Goal: Task Accomplishment & Management: Manage account settings

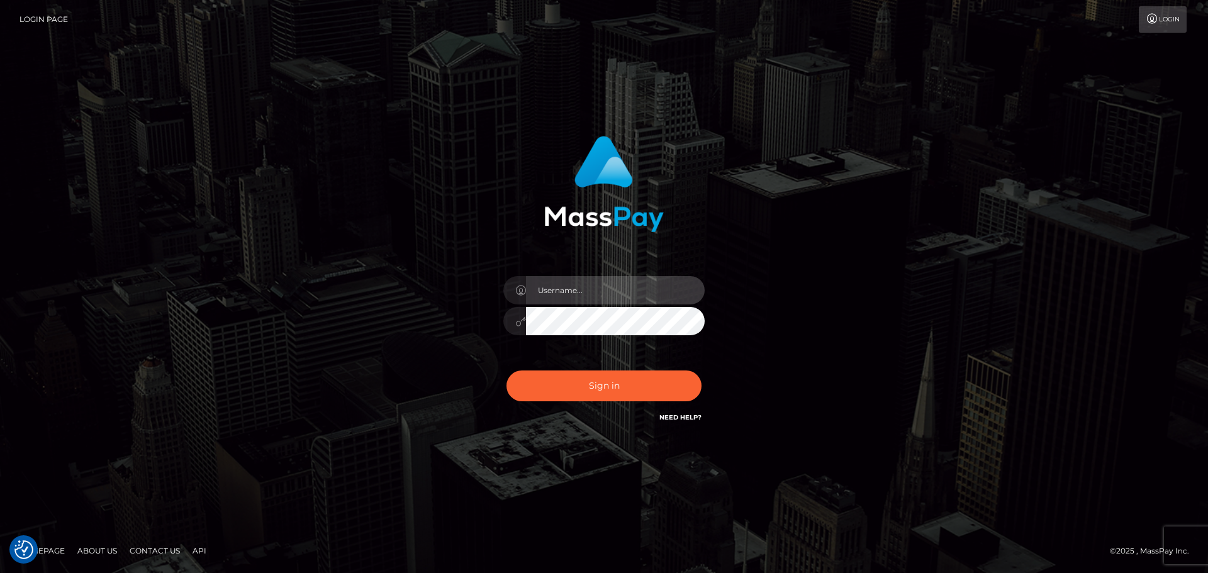
type input "Bedis"
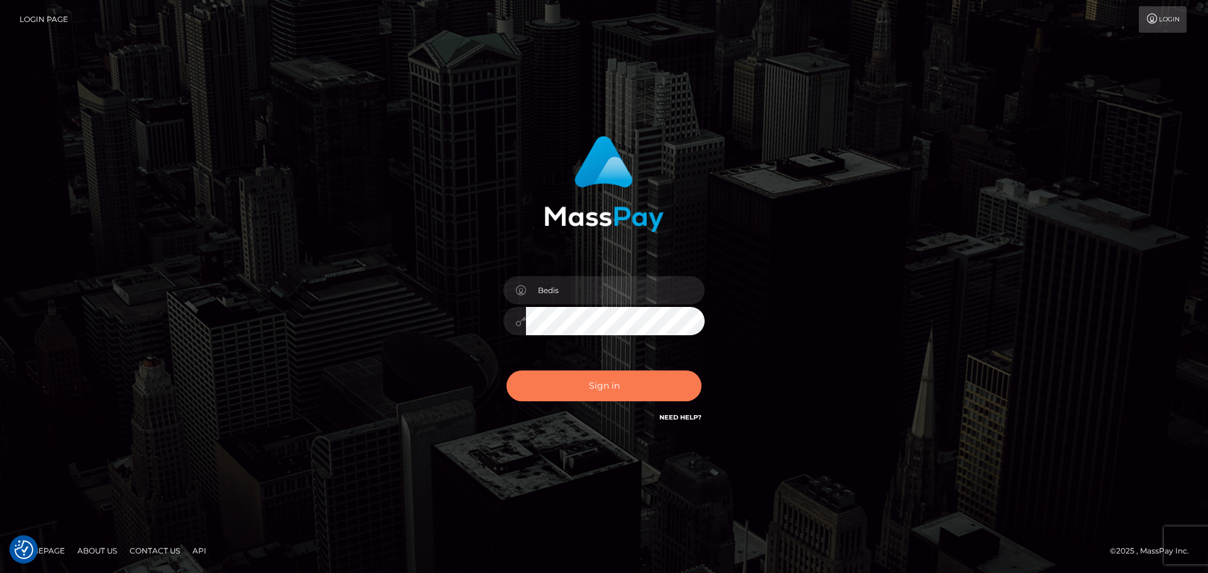
click at [591, 399] on button "Sign in" at bounding box center [604, 386] width 195 height 31
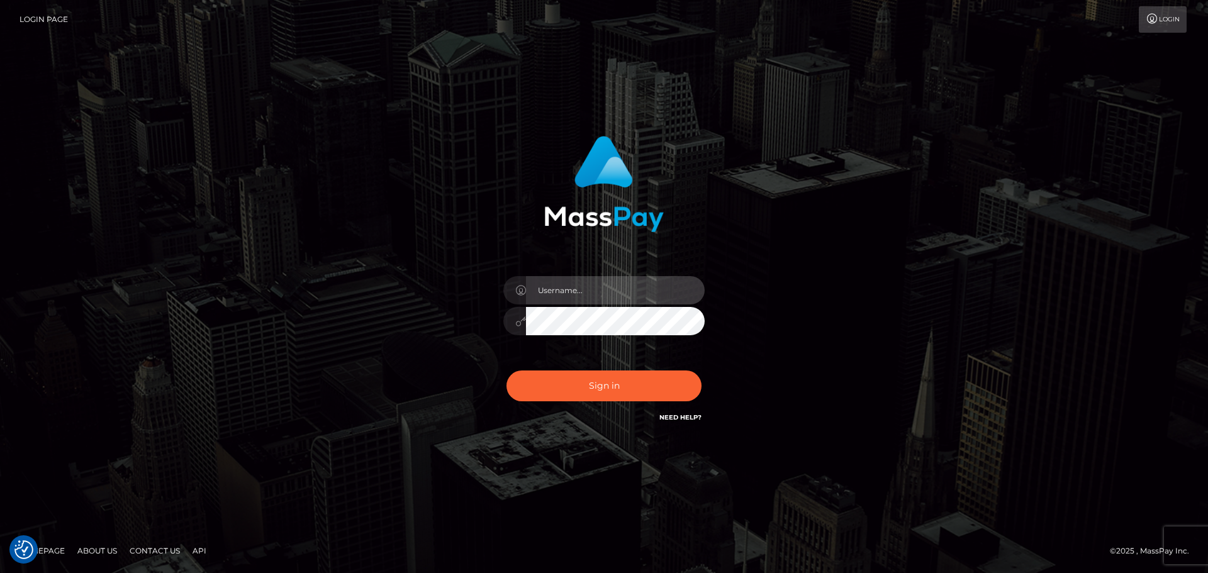
type input "Bedis"
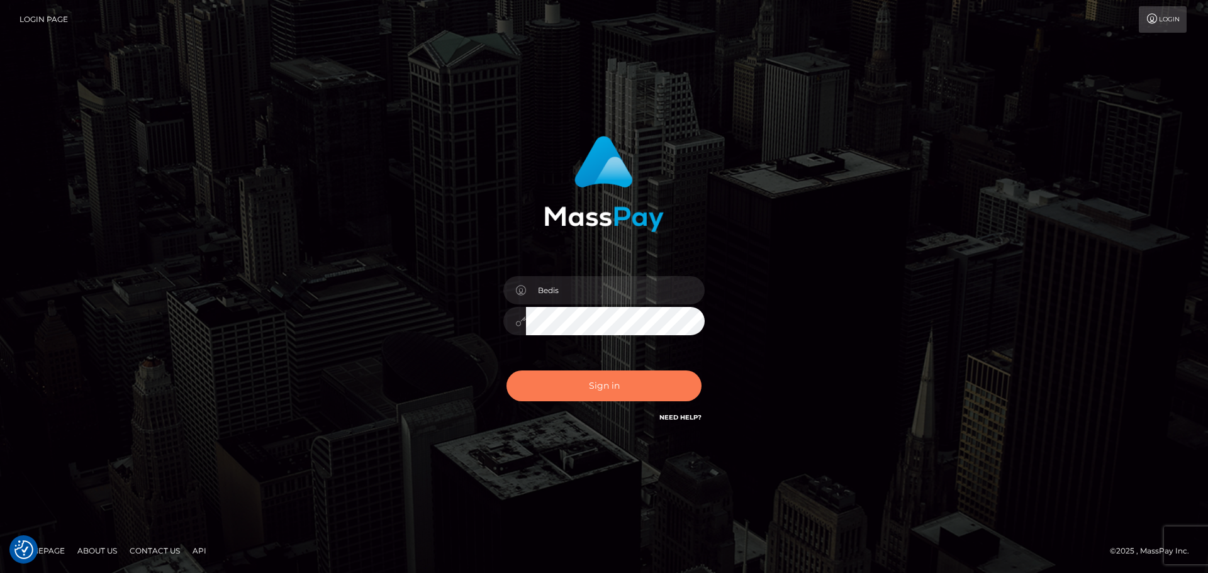
click at [591, 399] on button "Sign in" at bounding box center [604, 386] width 195 height 31
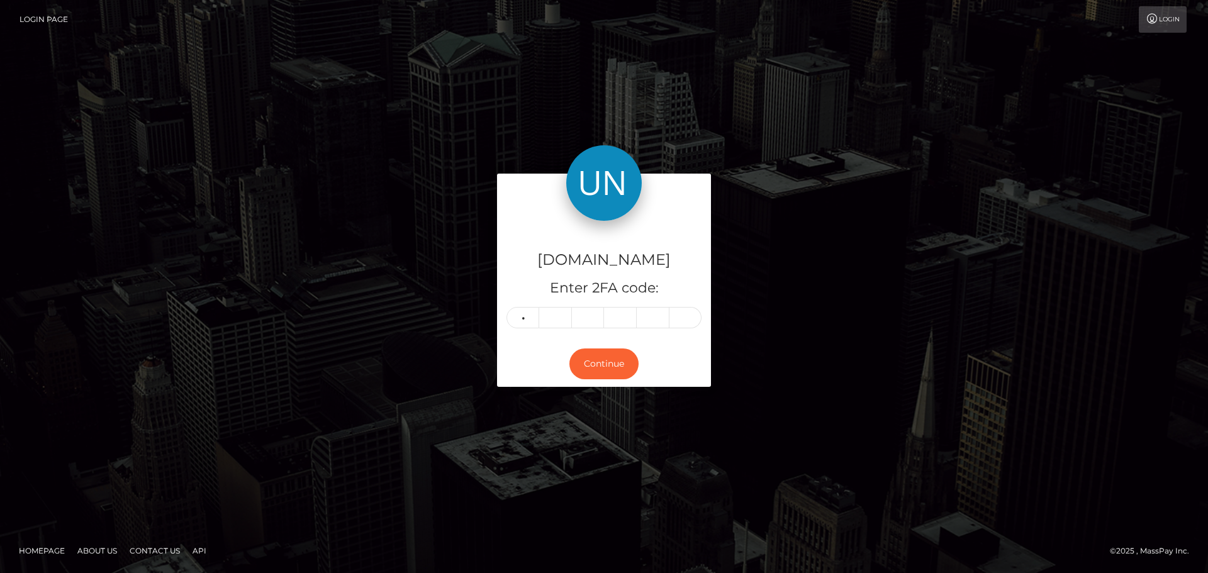
type input "5"
type input "6"
type input "3"
type input "0"
type input "4"
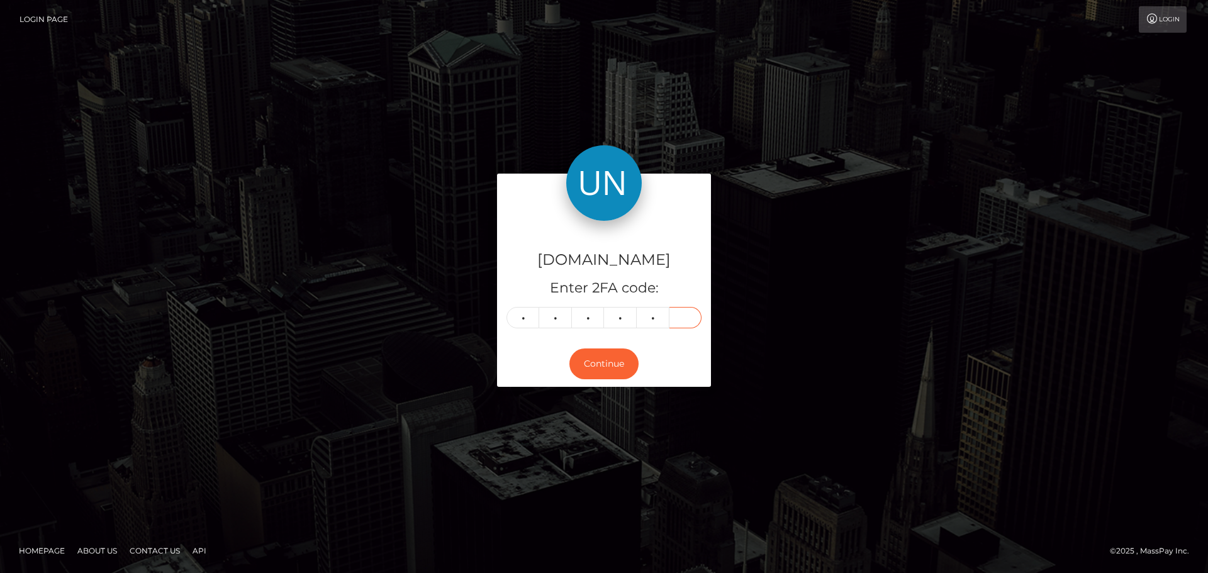
type input "4"
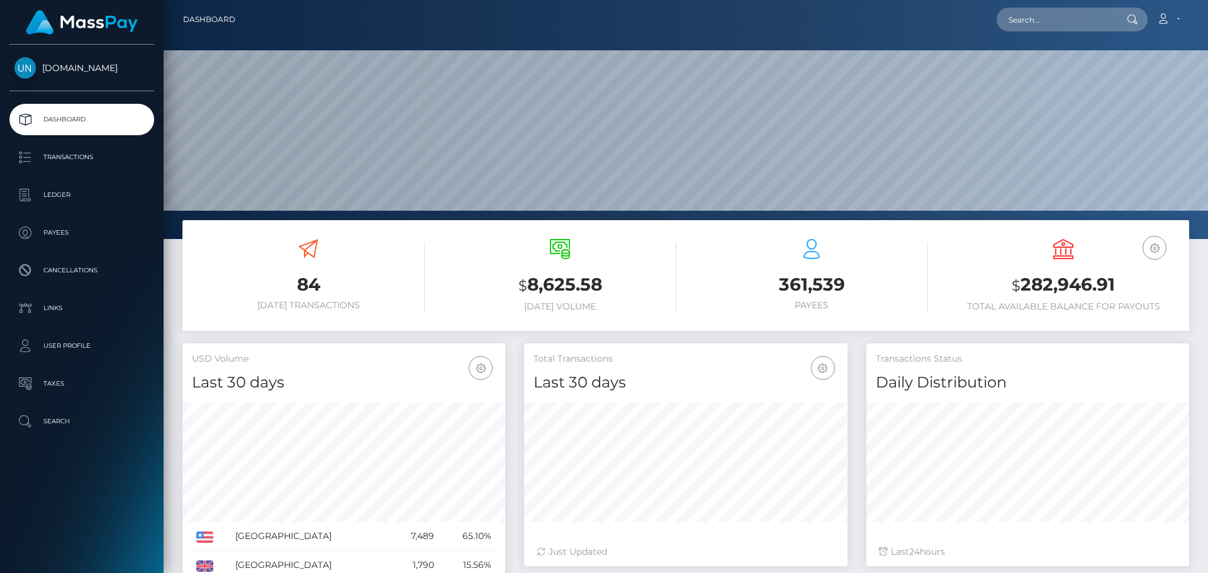
scroll to position [223, 323]
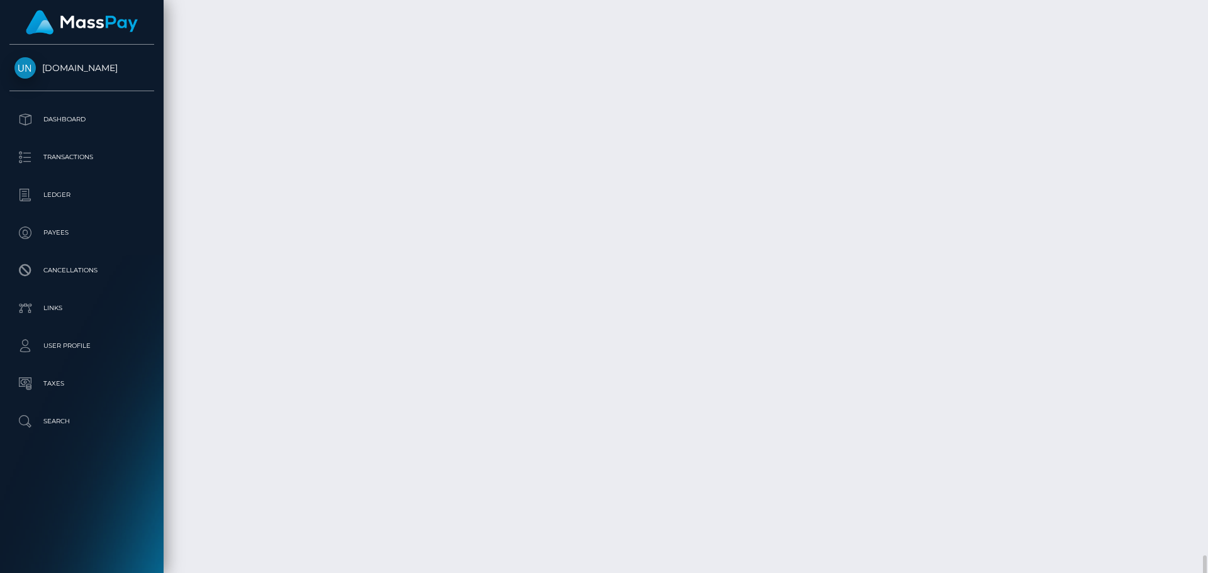
scroll to position [2197, 0]
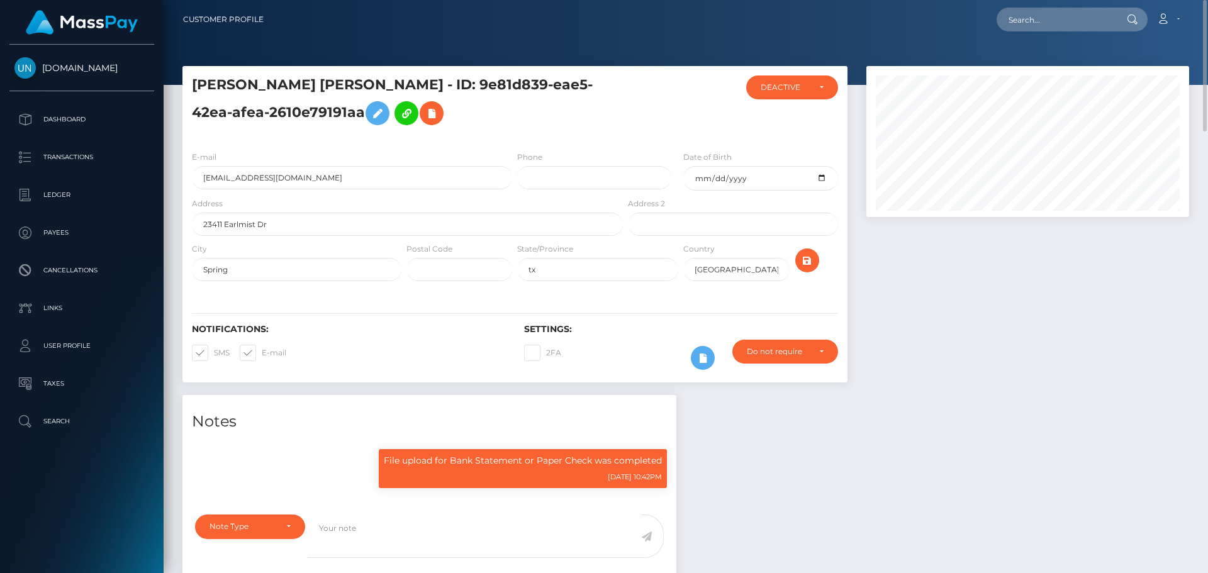
click at [342, 189] on div "E-mail dannysanny1823@gmail.com" at bounding box center [348, 173] width 332 height 47
click at [347, 183] on input "dannysanny1823@gmail.com" at bounding box center [352, 177] width 320 height 23
click at [362, 216] on input "23411 Earlmist Dr" at bounding box center [407, 224] width 431 height 23
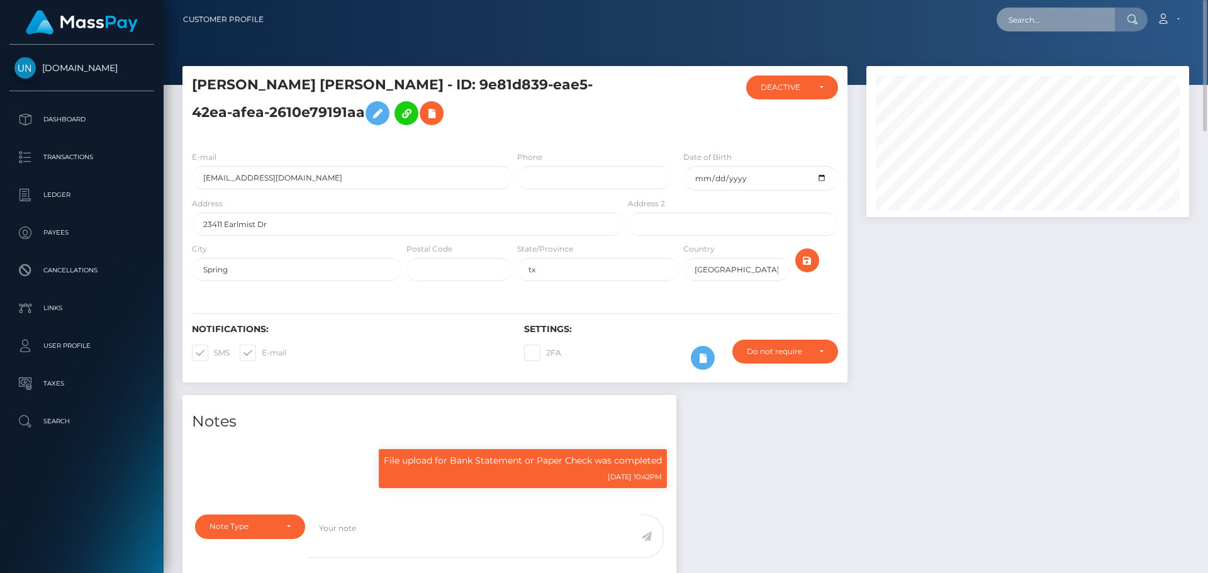
click at [1038, 26] on input "text" at bounding box center [1056, 20] width 118 height 24
paste input "cbonilla.gbs@gmail.com"
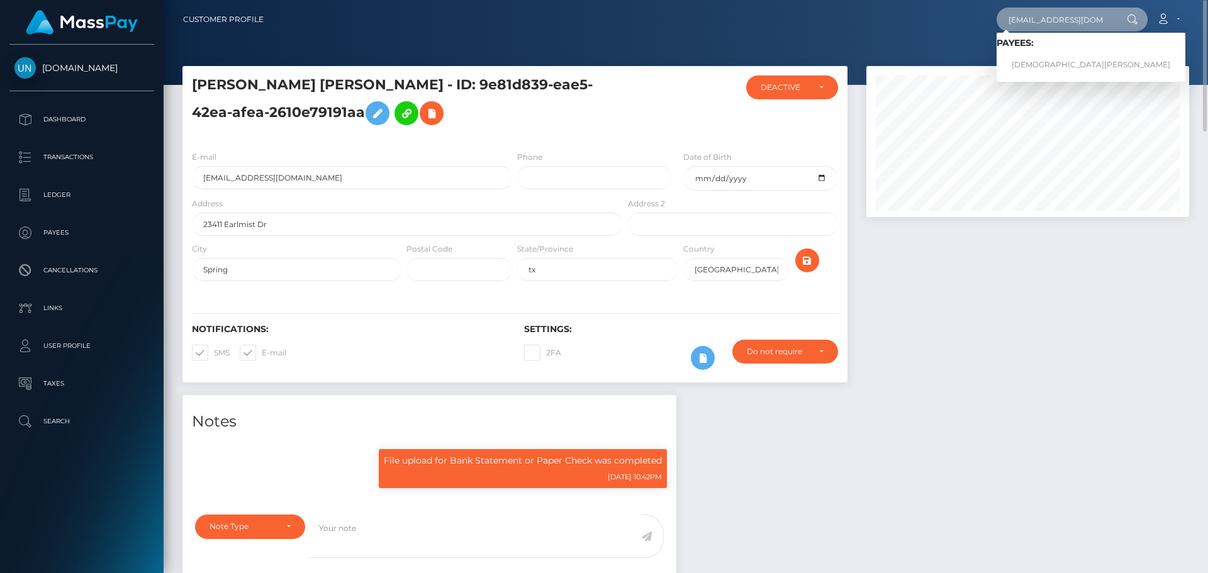
type input "cbonilla.gbs@gmail.com"
click at [1050, 60] on link "CHRISTIAN BONILLA SANCHEZ" at bounding box center [1091, 64] width 189 height 23
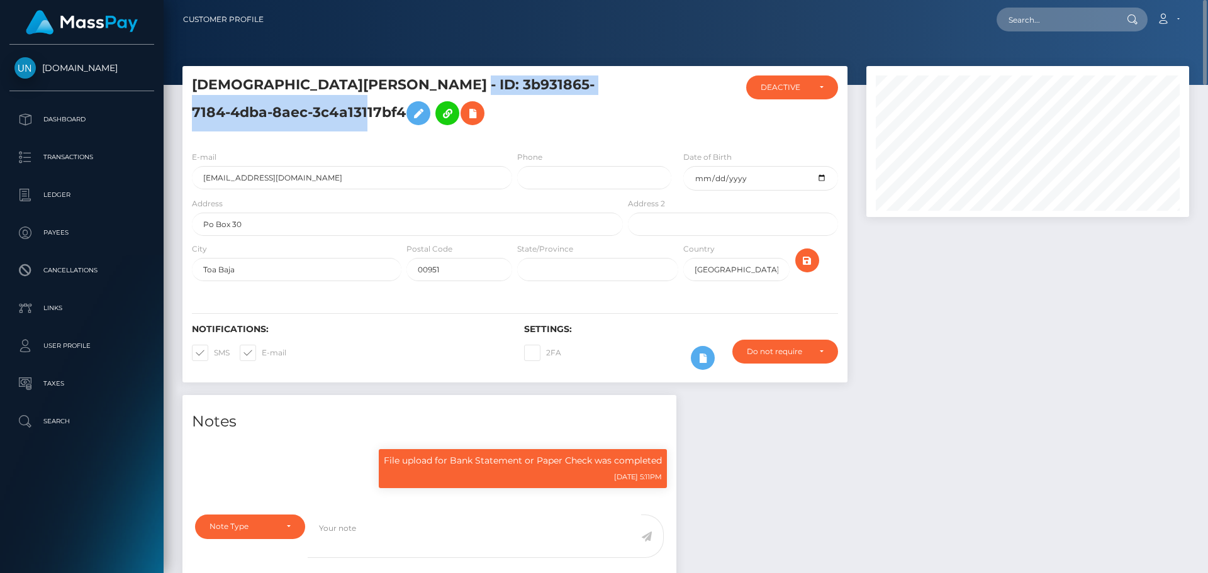
drag, startPoint x: 427, startPoint y: 81, endPoint x: 323, endPoint y: 116, distance: 110.2
click at [323, 116] on h5 "CHRISTIAN BONILLA SANCHEZ - ID: 3b931865-7184-4dba-8aec-3c4a13117bf4" at bounding box center [404, 104] width 424 height 56
copy h5 "ID: 3b931865-7184-4dba-8aec-3c4a13117bf4"
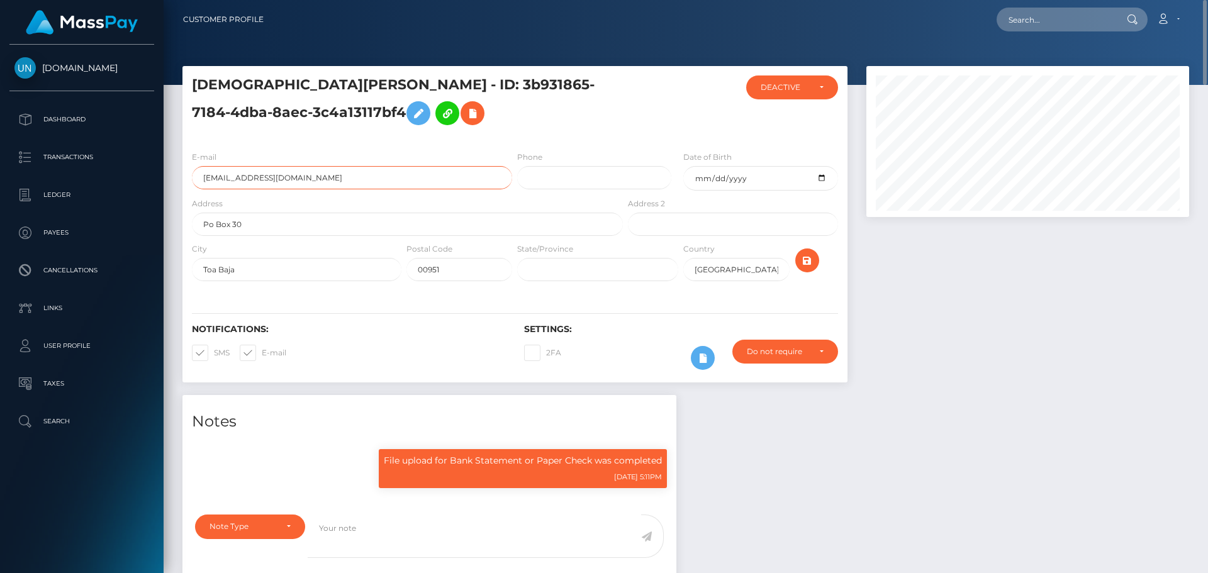
click at [324, 177] on input "cbonilla.gbs@gmail.com" at bounding box center [352, 177] width 320 height 23
click at [1024, 18] on input "text" at bounding box center [1056, 20] width 118 height 24
paste input "dikshachowdhury2000@gmail.com"
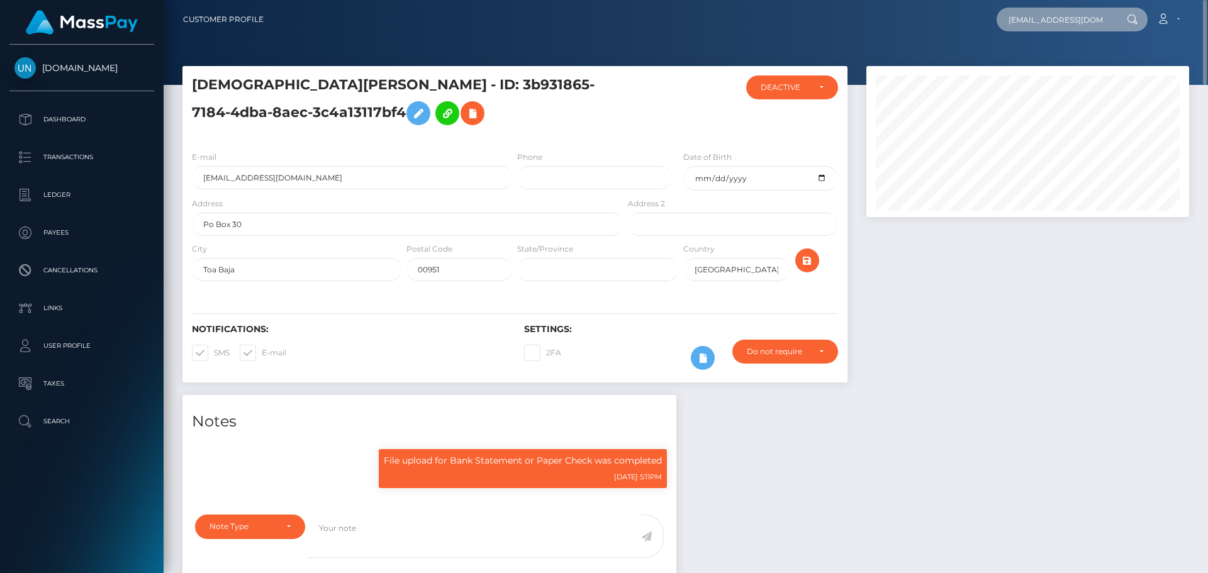
scroll to position [0, 42]
type input "dikshachowdhury2000@gmail.com"
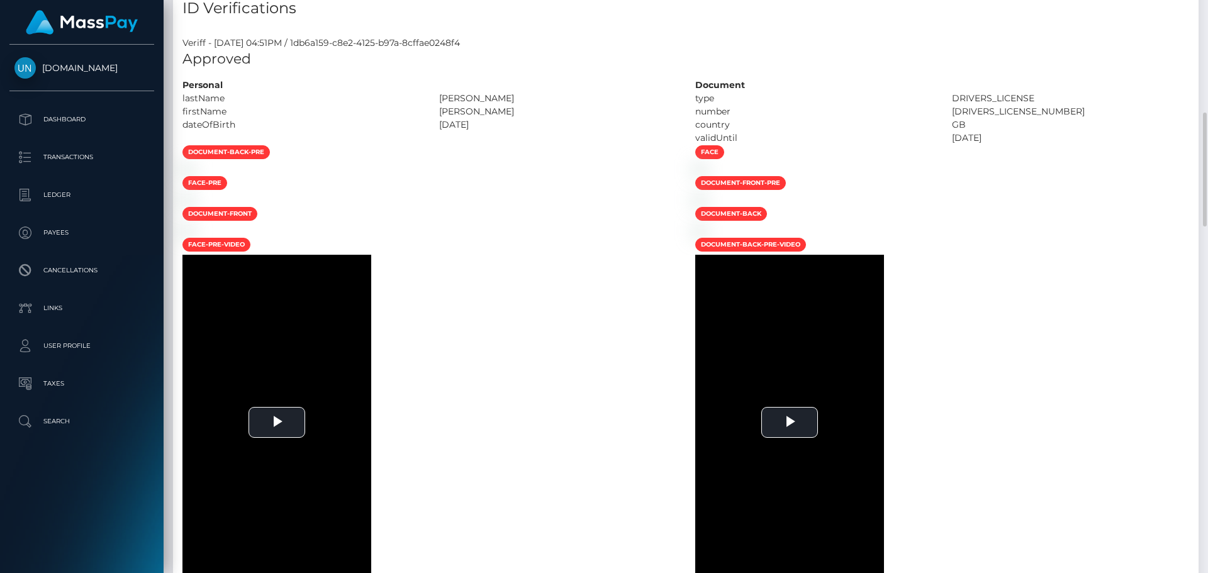
scroll to position [63, 0]
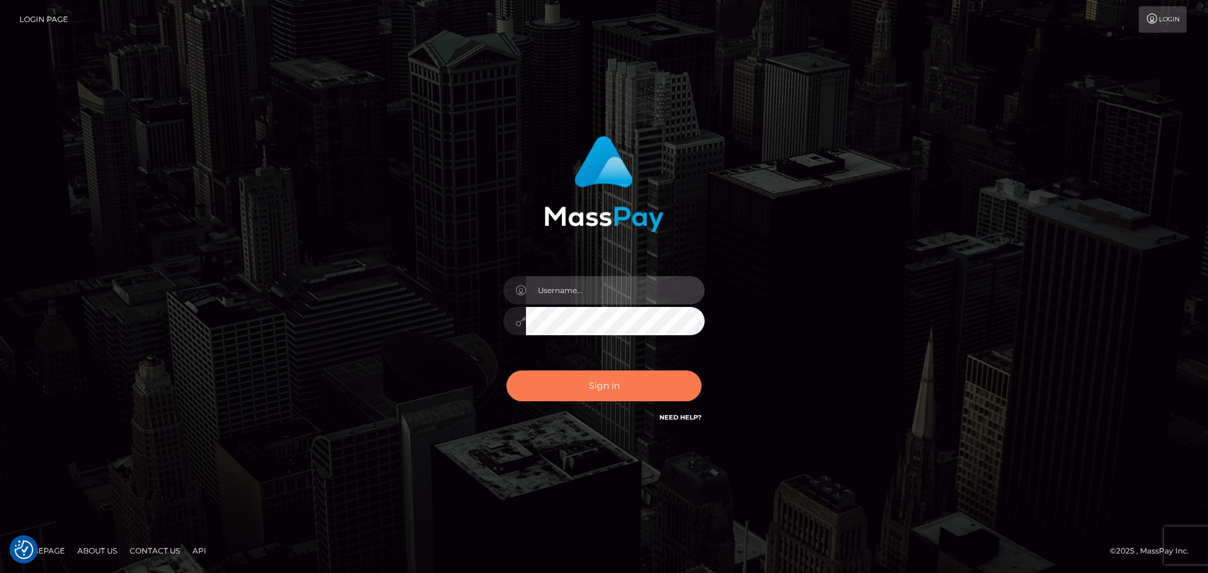
type input "Bedis"
click at [560, 394] on button "Sign in" at bounding box center [604, 386] width 195 height 31
type input "Bedis"
click at [560, 394] on button "Sign in" at bounding box center [604, 386] width 195 height 31
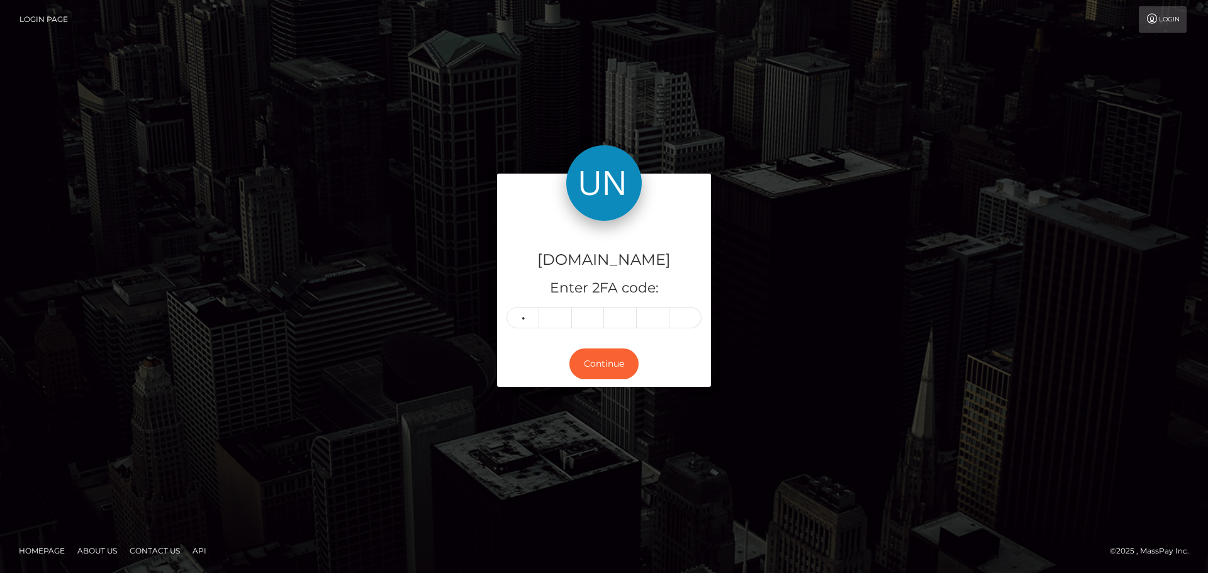
type input "6"
type input "2"
type input "3"
type input "4"
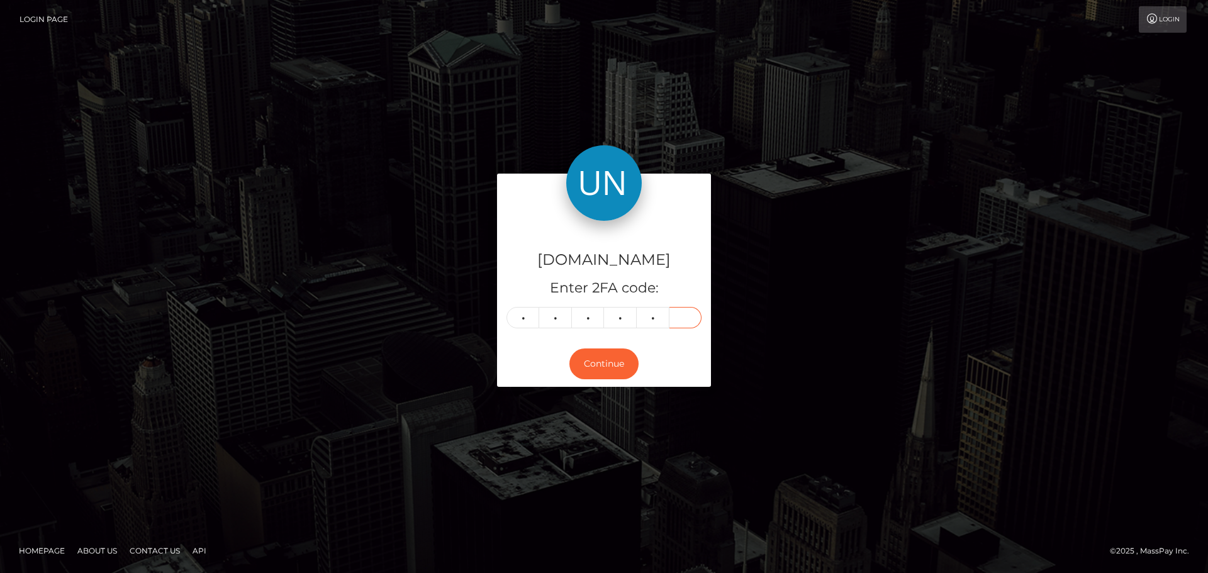
type input "0"
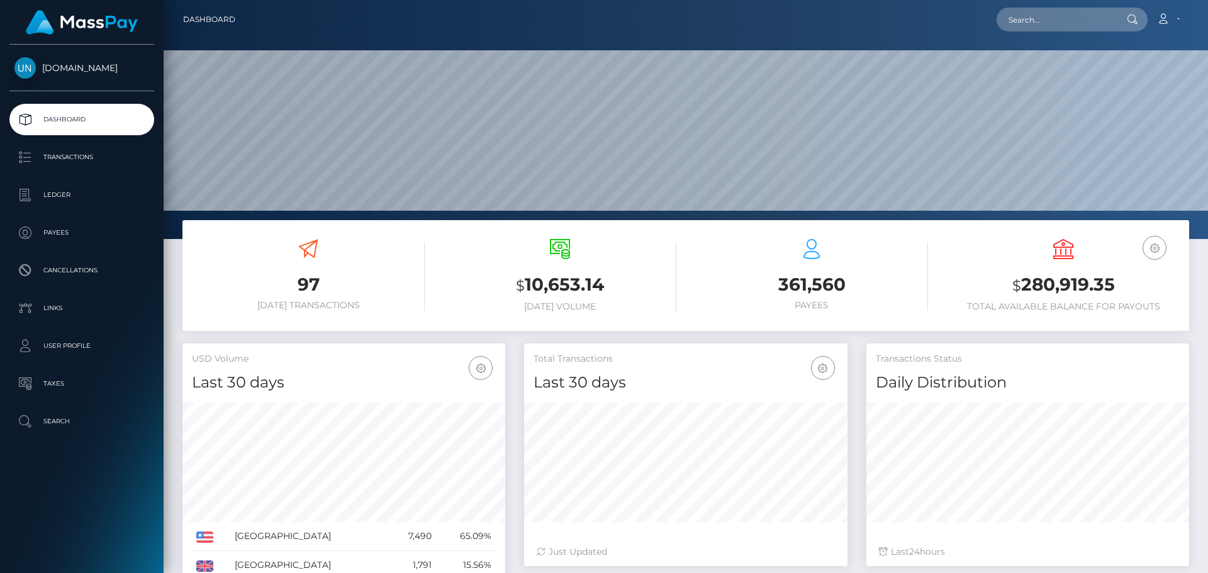
scroll to position [223, 323]
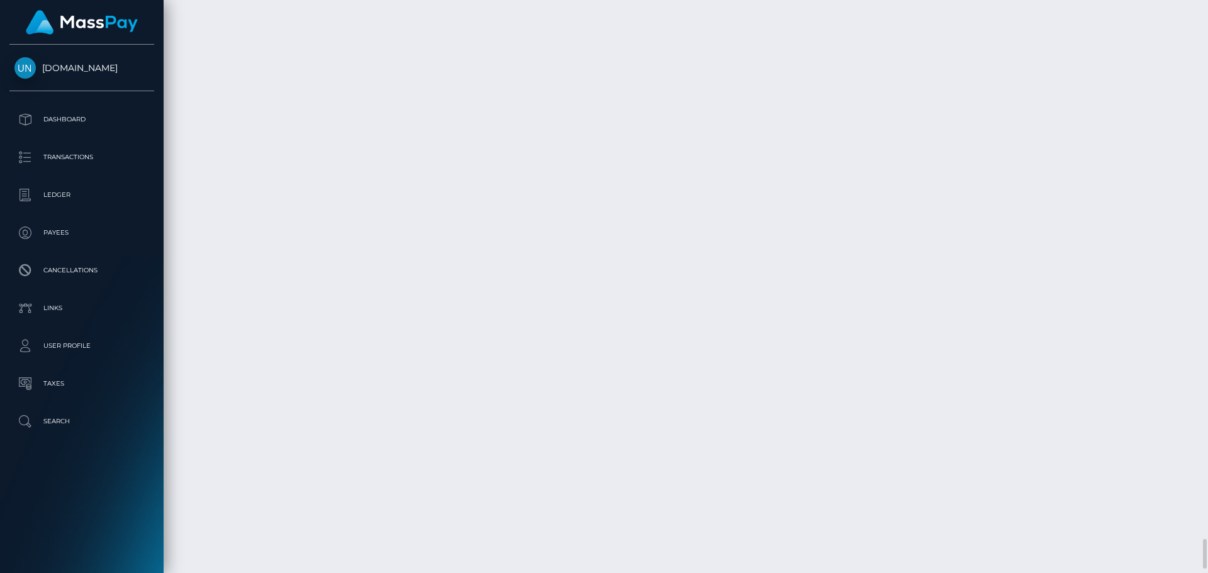
scroll to position [10458, 0]
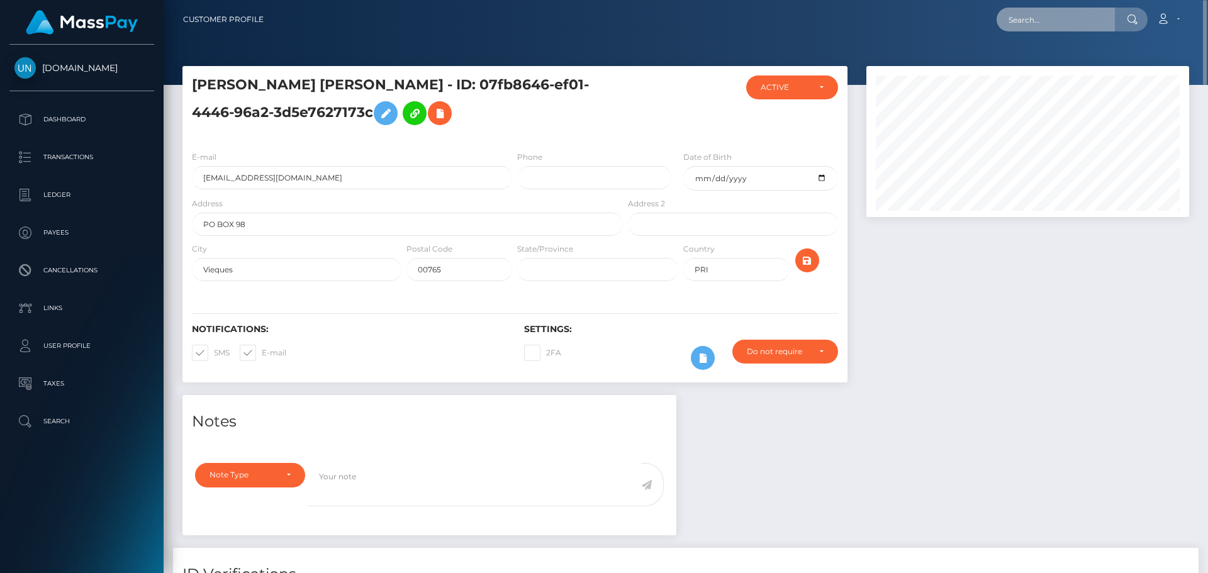
click at [1040, 23] on input "text" at bounding box center [1056, 20] width 118 height 24
paste input "[EMAIL_ADDRESS][DOMAIN_NAME]"
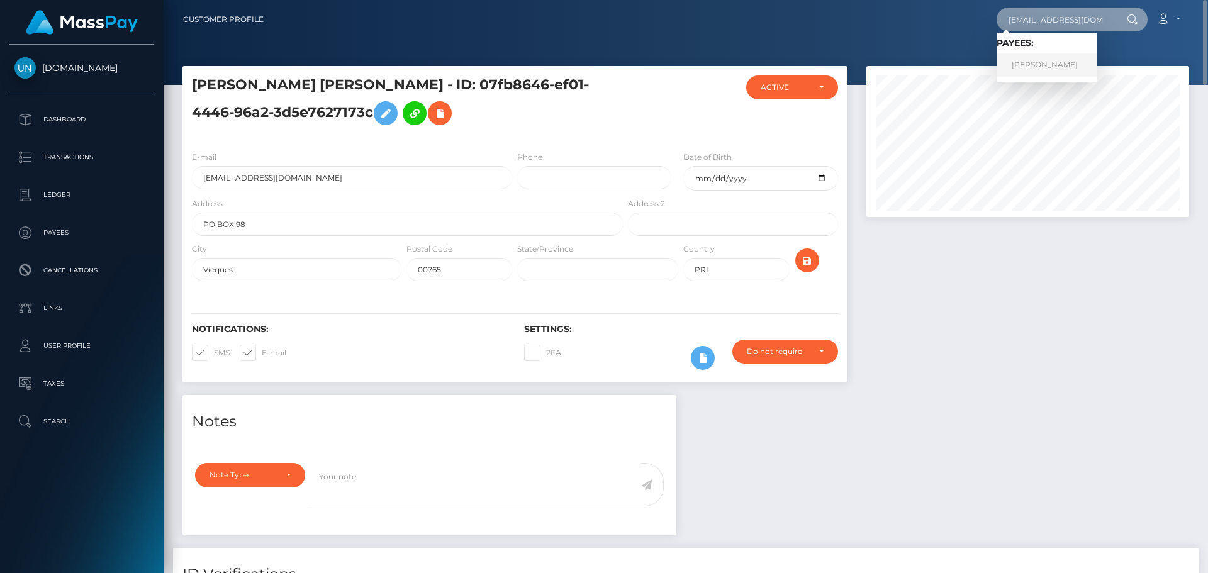
type input "[EMAIL_ADDRESS][DOMAIN_NAME]"
click at [1053, 66] on link "ALEXA PAOLA GARCIA" at bounding box center [1047, 64] width 101 height 23
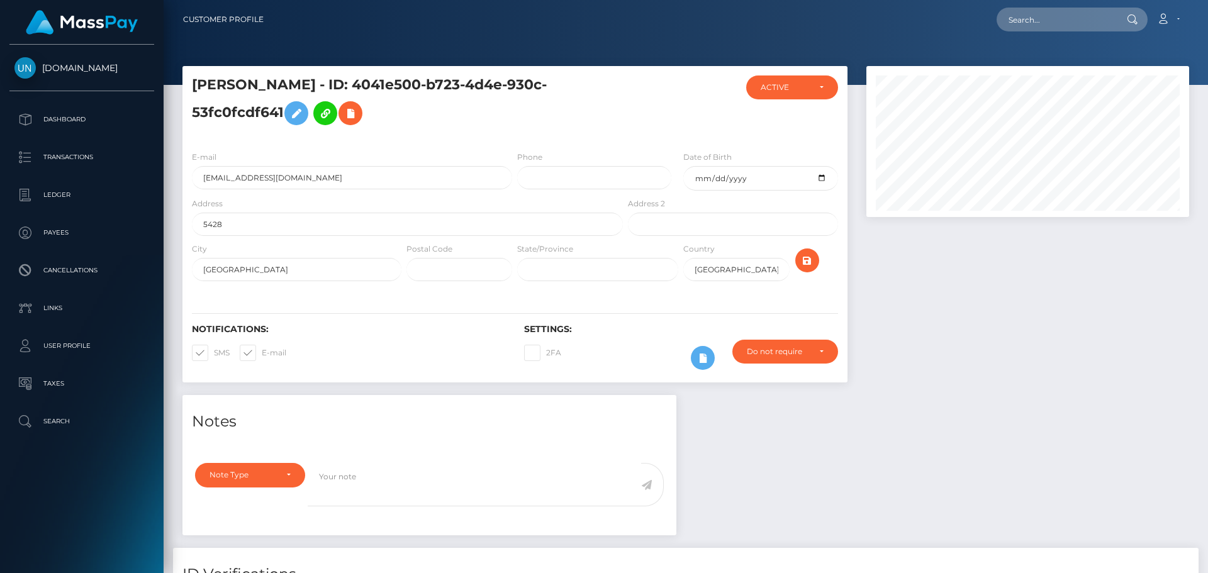
scroll to position [151, 323]
click at [308, 229] on input "5428" at bounding box center [407, 224] width 431 height 23
paste input "SW 150th Pl Miami, Fl 33185"
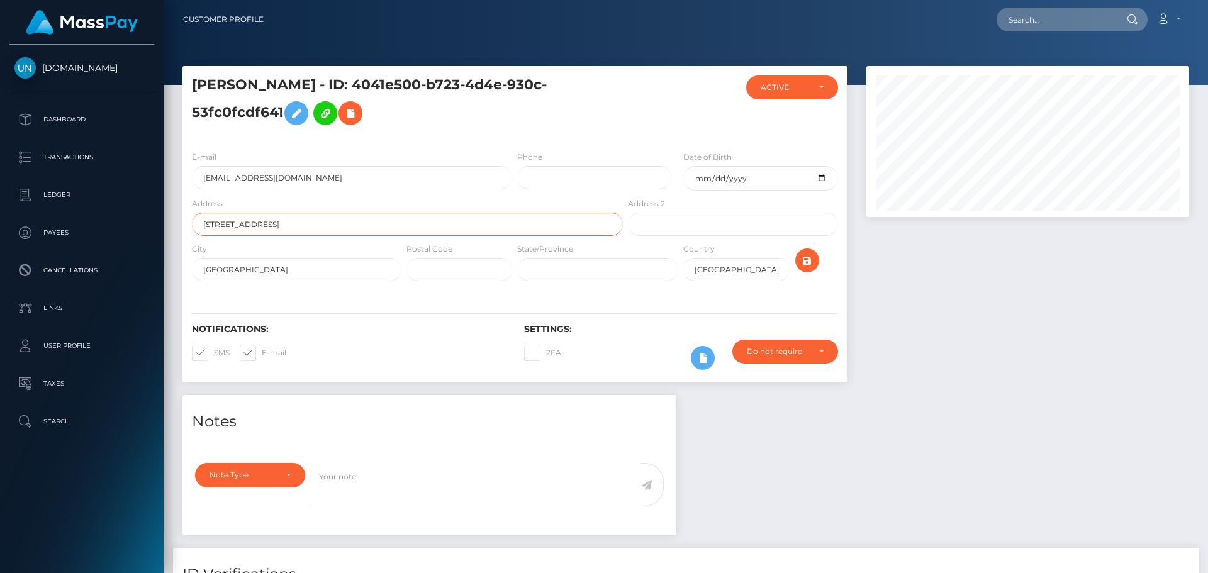
click at [296, 227] on input "5428 SW 150th Pl Miami, Fl 33185" at bounding box center [407, 224] width 431 height 23
click at [324, 223] on input "5428 SW 150th Pl Miami, Fl 33185" at bounding box center [407, 224] width 431 height 23
drag, startPoint x: 334, startPoint y: 223, endPoint x: 310, endPoint y: 221, distance: 24.6
click at [310, 221] on input "5428 SW 150th Pl Miami, Fl 33185" at bounding box center [407, 224] width 431 height 23
type input "5428 SW 150th Pl Miami, Fl"
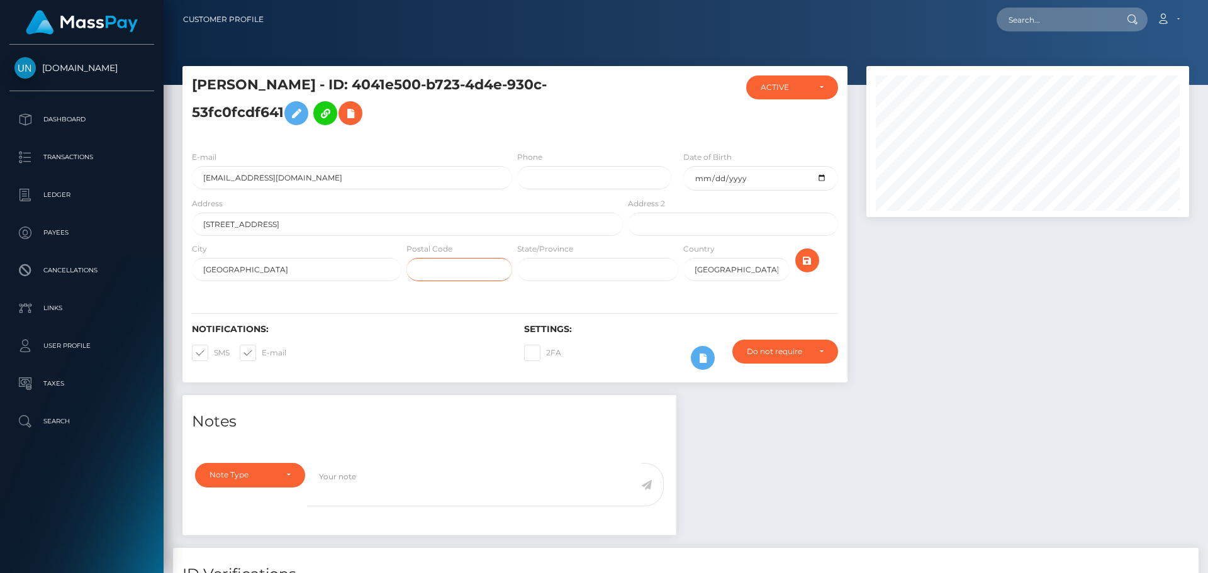
click at [435, 276] on input "text" at bounding box center [459, 269] width 106 height 23
paste input "33185"
type input "33185"
click at [808, 257] on icon "submit" at bounding box center [807, 261] width 15 height 16
